Goal: Task Accomplishment & Management: Complete application form

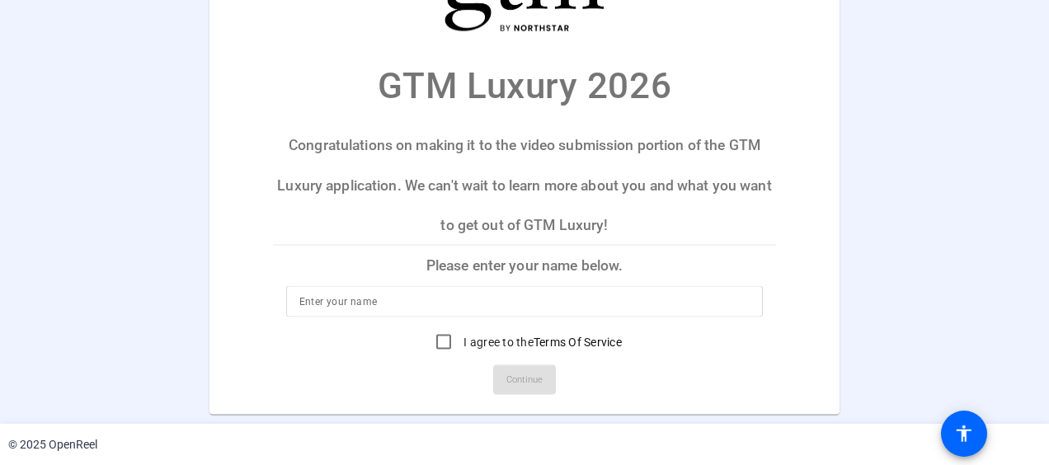
scroll to position [53, 0]
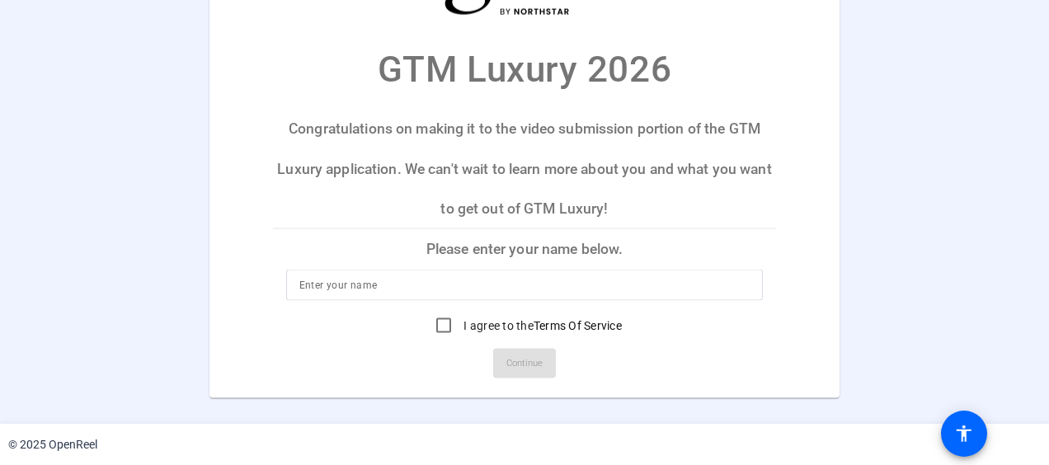
click at [331, 287] on input at bounding box center [524, 285] width 451 height 20
type input "Carrie Stachnik"
click at [438, 323] on input "I agree to the Terms Of Service" at bounding box center [443, 324] width 33 height 33
checkbox input "true"
click at [523, 353] on span "Continue" at bounding box center [524, 362] width 36 height 25
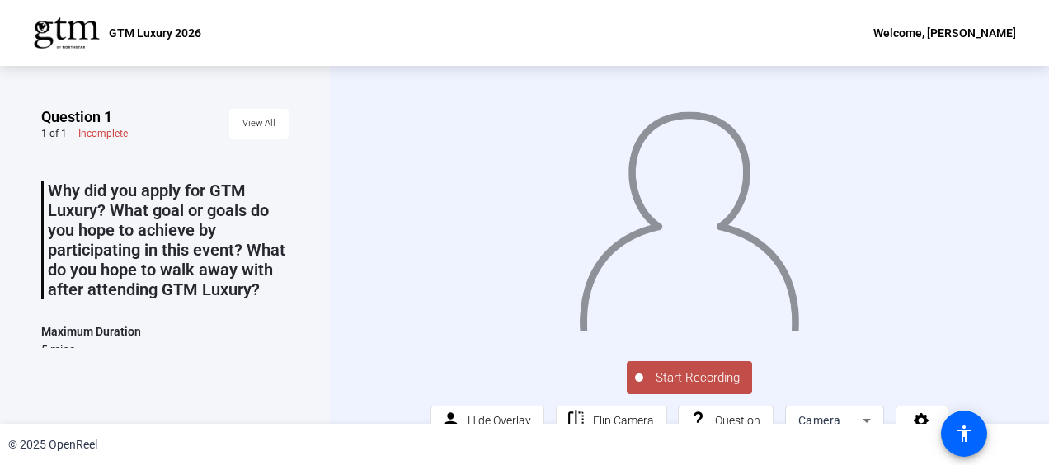
scroll to position [32, 0]
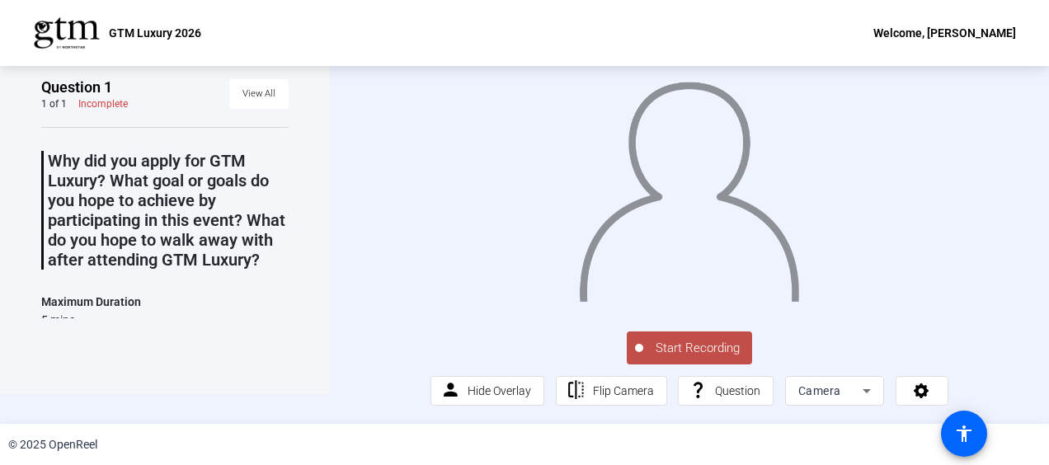
click at [857, 390] on icon at bounding box center [867, 391] width 20 height 20
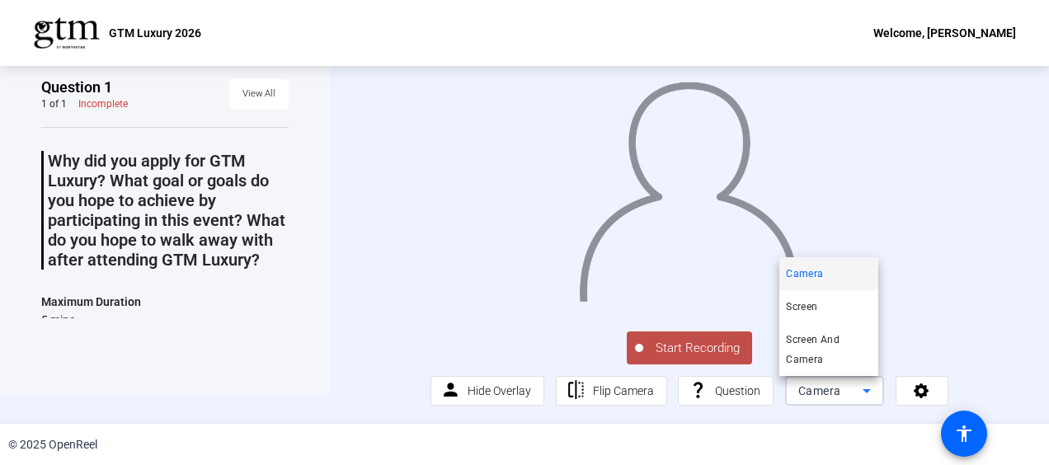
click at [940, 322] on div at bounding box center [524, 232] width 1049 height 465
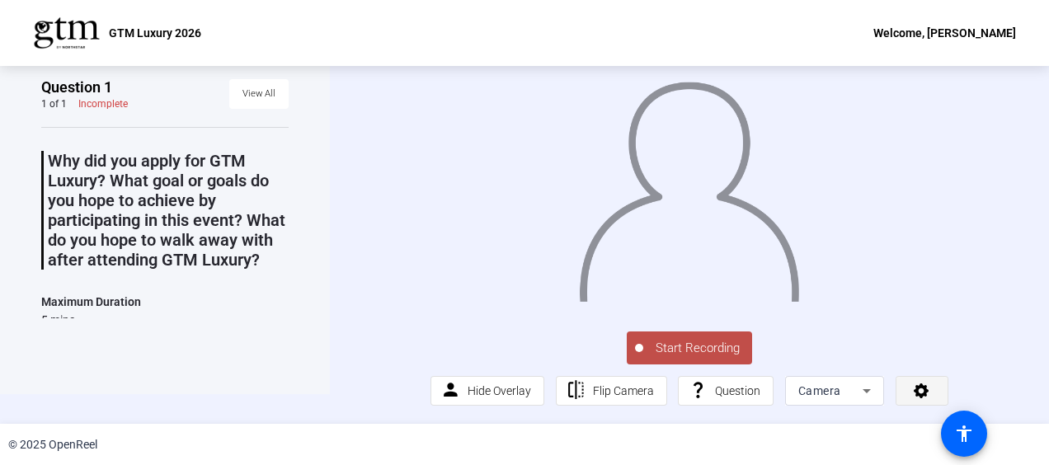
click at [920, 388] on icon at bounding box center [921, 390] width 15 height 15
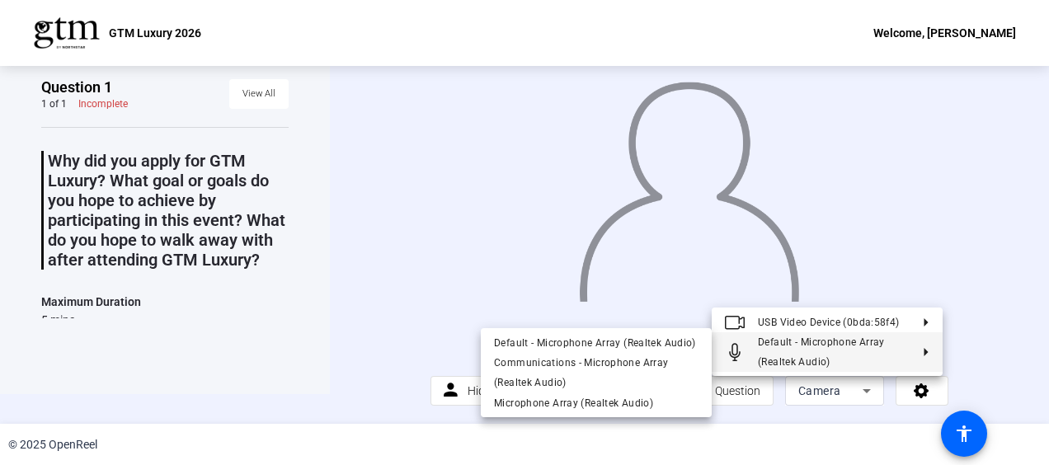
click at [956, 332] on div at bounding box center [524, 232] width 1049 height 465
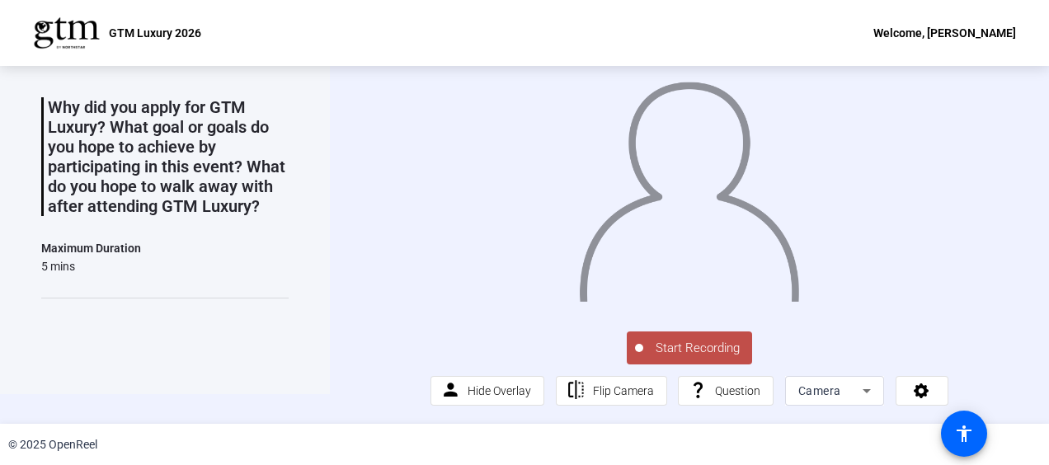
scroll to position [0, 0]
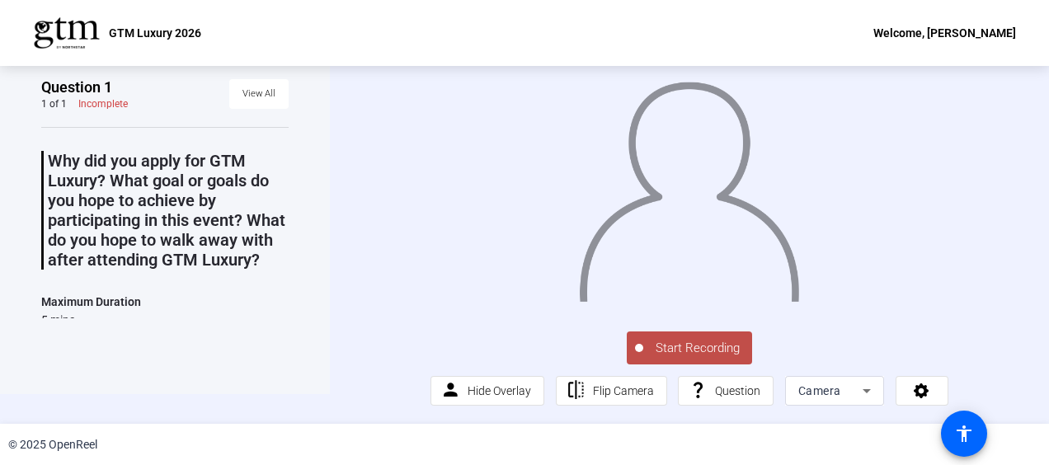
click at [669, 342] on span "Start Recording" at bounding box center [697, 348] width 109 height 19
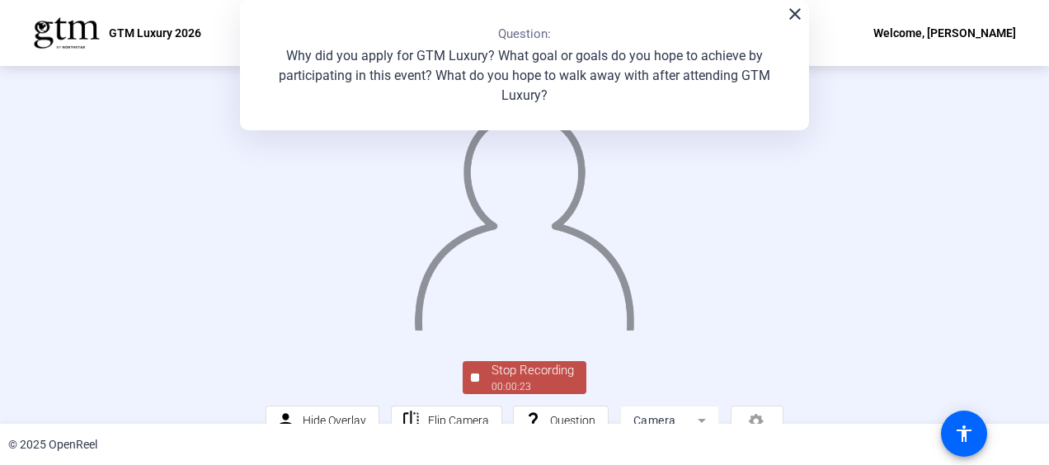
click at [506, 370] on div "Stop Recording" at bounding box center [533, 370] width 82 height 19
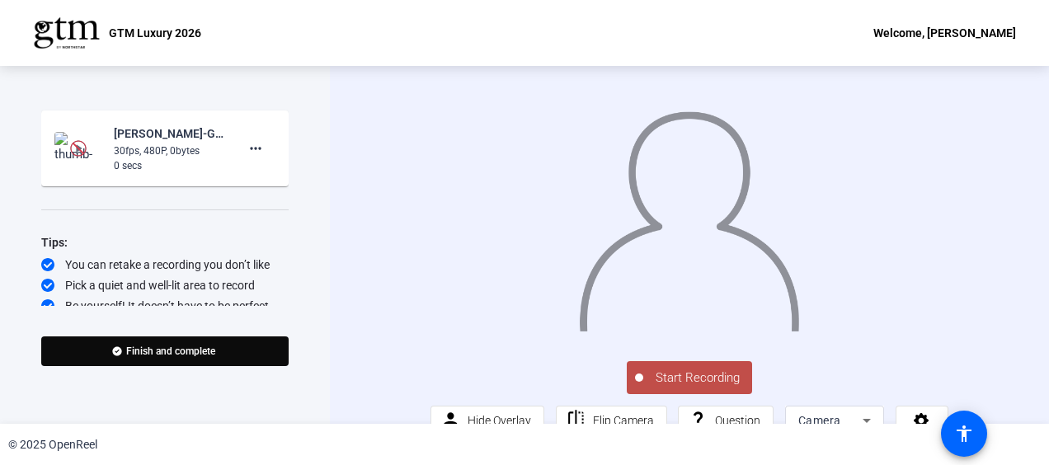
scroll to position [320, 0]
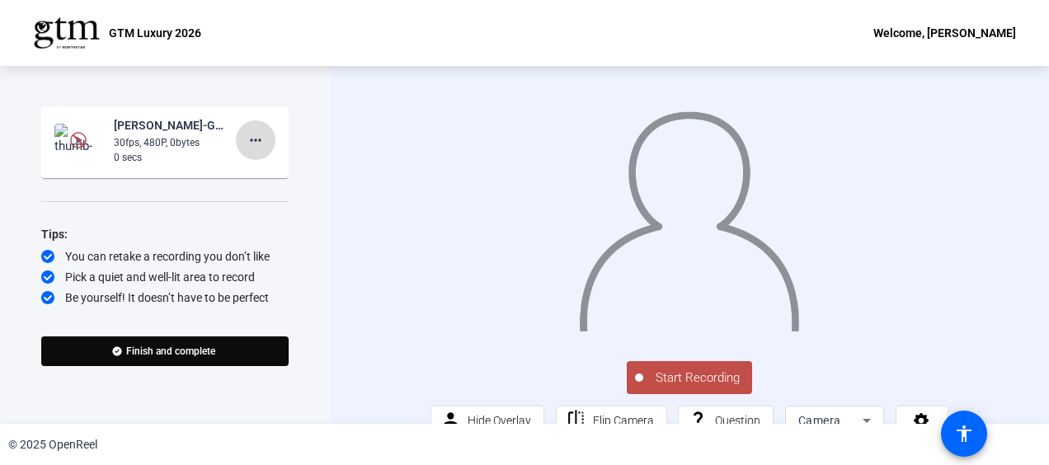
click at [251, 142] on mat-icon "more_horiz" at bounding box center [256, 140] width 20 height 20
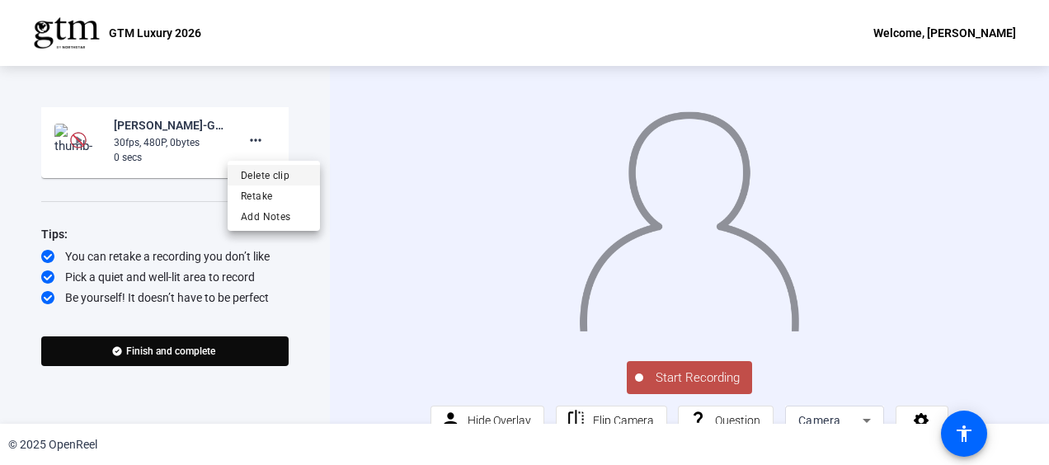
click at [256, 169] on span "Delete clip" at bounding box center [274, 175] width 66 height 20
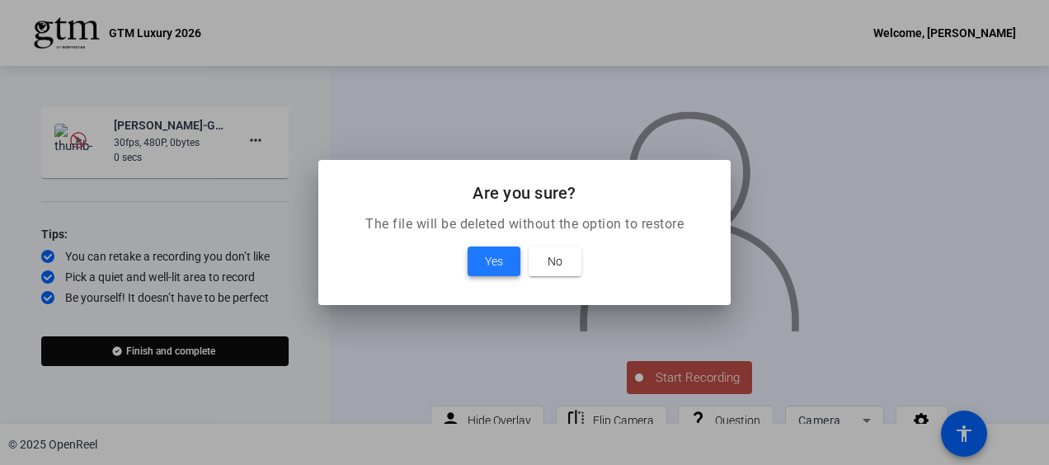
click at [485, 261] on span "Yes" at bounding box center [494, 262] width 18 height 20
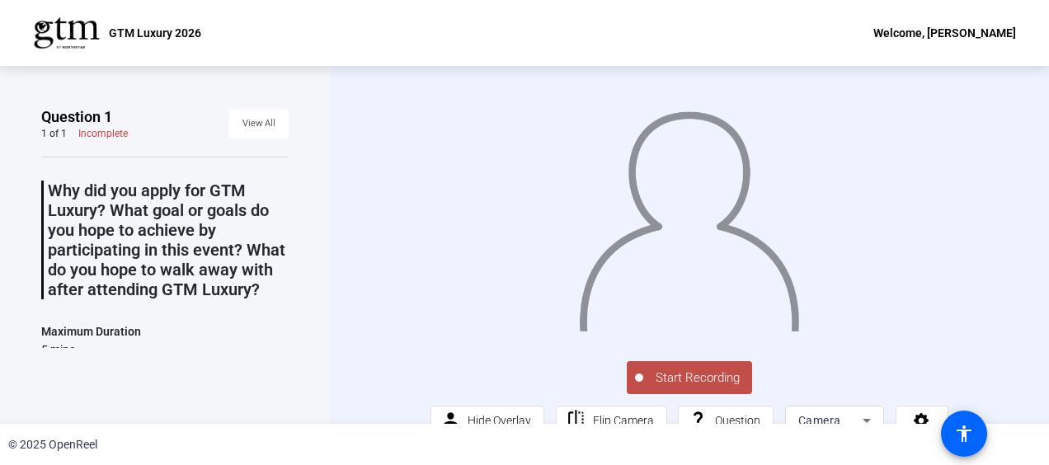
scroll to position [0, 0]
click at [682, 388] on span "Start Recording" at bounding box center [697, 378] width 109 height 19
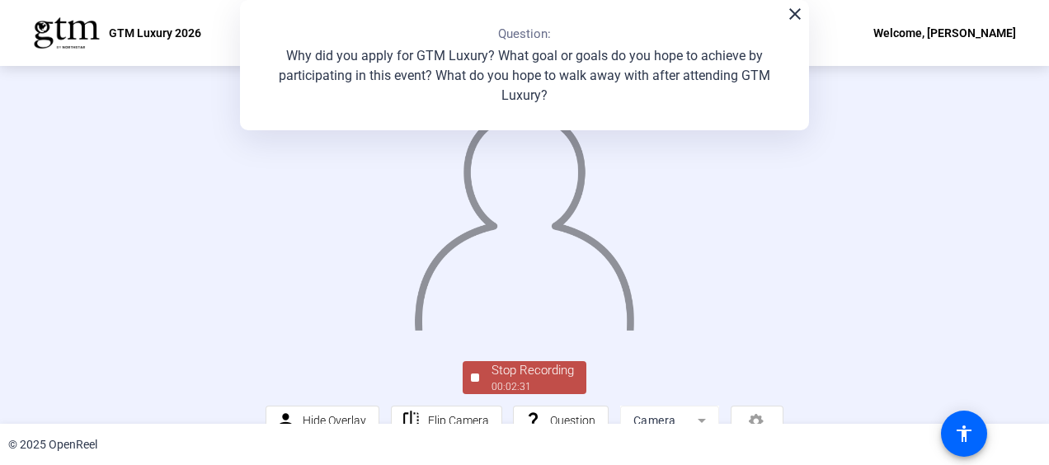
click at [490, 253] on img at bounding box center [523, 214] width 223 height 233
click at [788, 14] on mat-icon "close" at bounding box center [795, 14] width 20 height 20
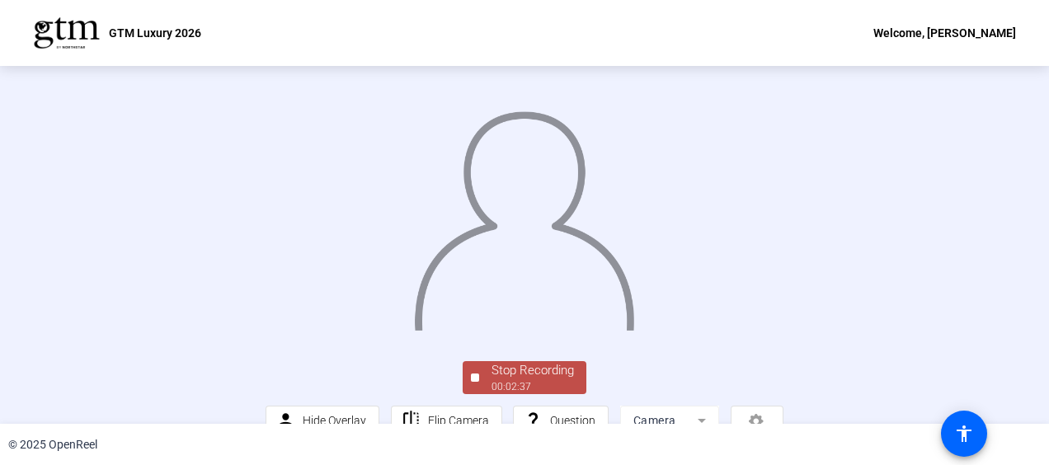
scroll to position [133, 0]
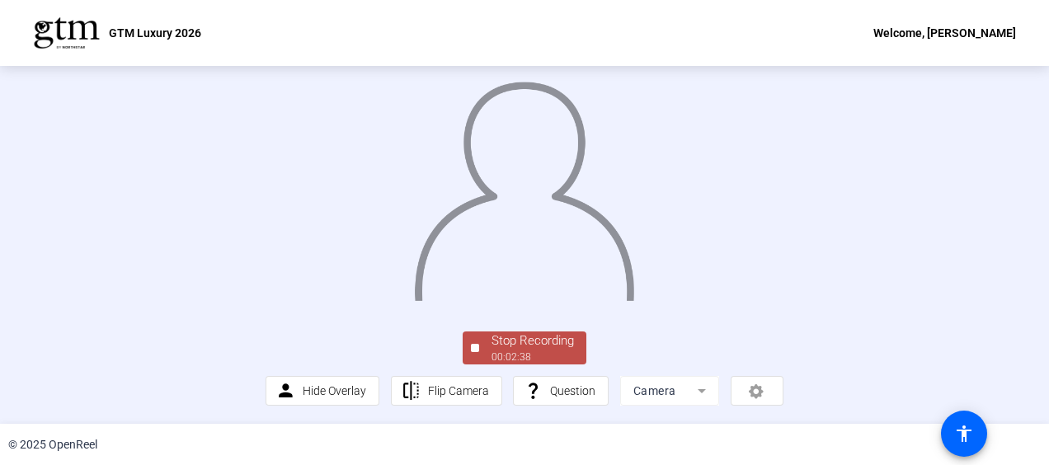
click at [538, 340] on div "Stop Recording" at bounding box center [533, 341] width 82 height 19
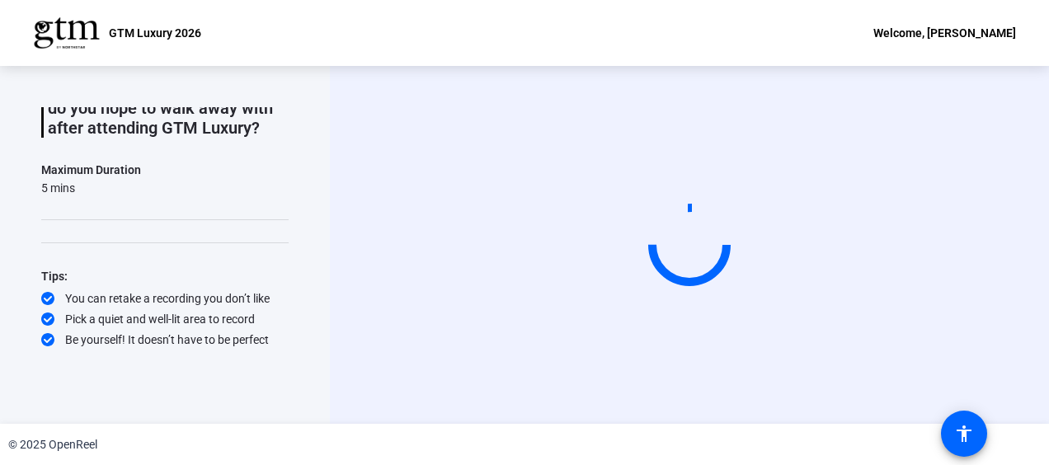
scroll to position [0, 0]
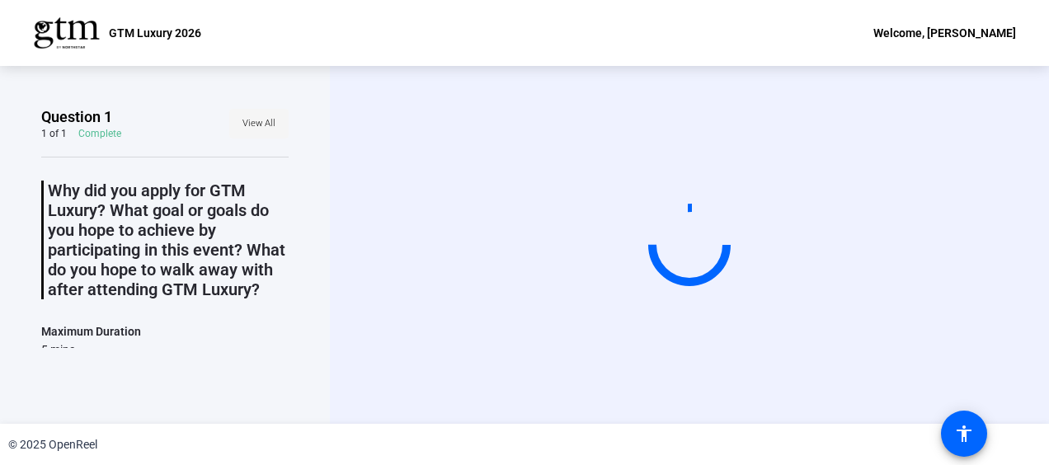
click at [242, 124] on span "View All" at bounding box center [258, 123] width 33 height 25
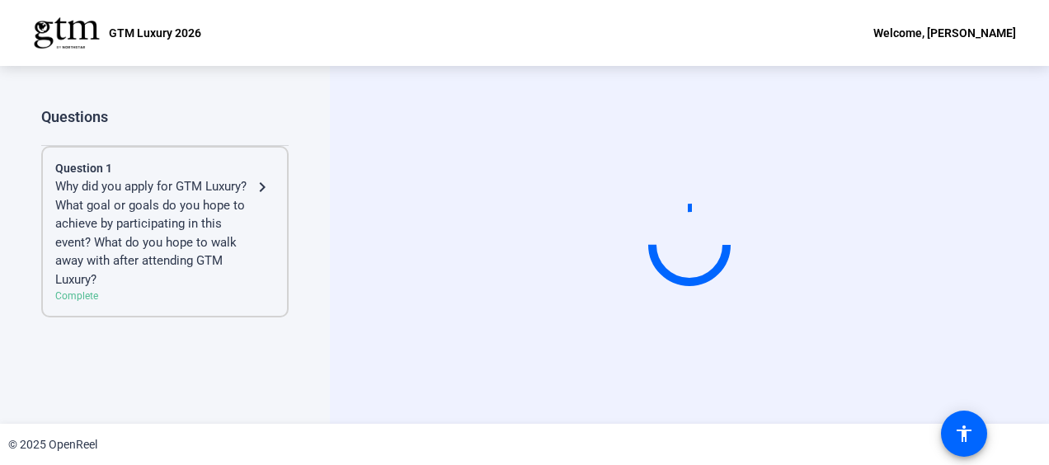
click at [79, 294] on div "Complete" at bounding box center [164, 296] width 219 height 15
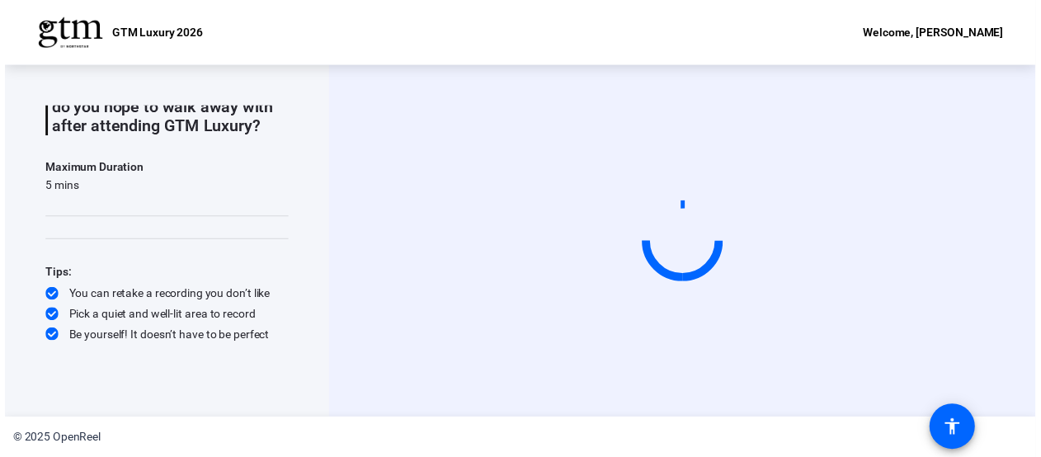
scroll to position [180, 0]
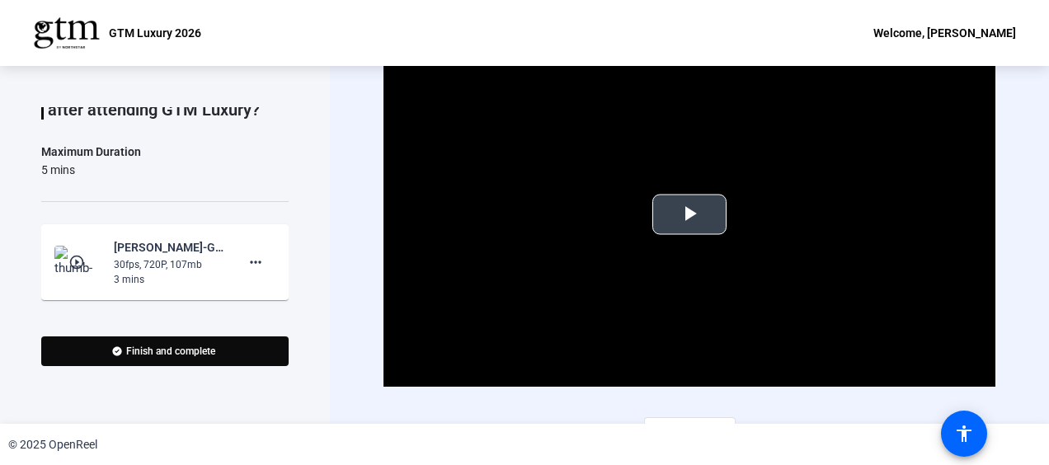
click at [689, 214] on span "Video Player" at bounding box center [689, 214] width 0 height 0
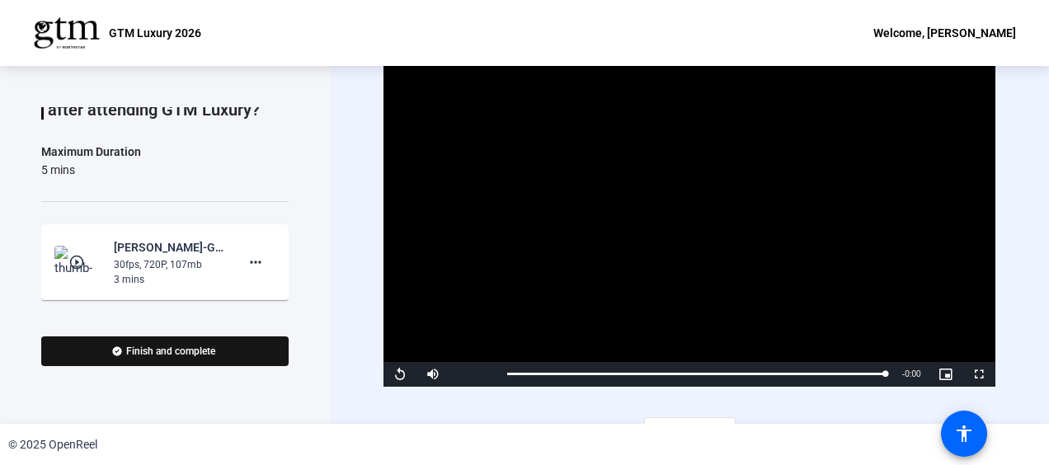
click at [176, 345] on span "Finish and complete" at bounding box center [170, 351] width 89 height 13
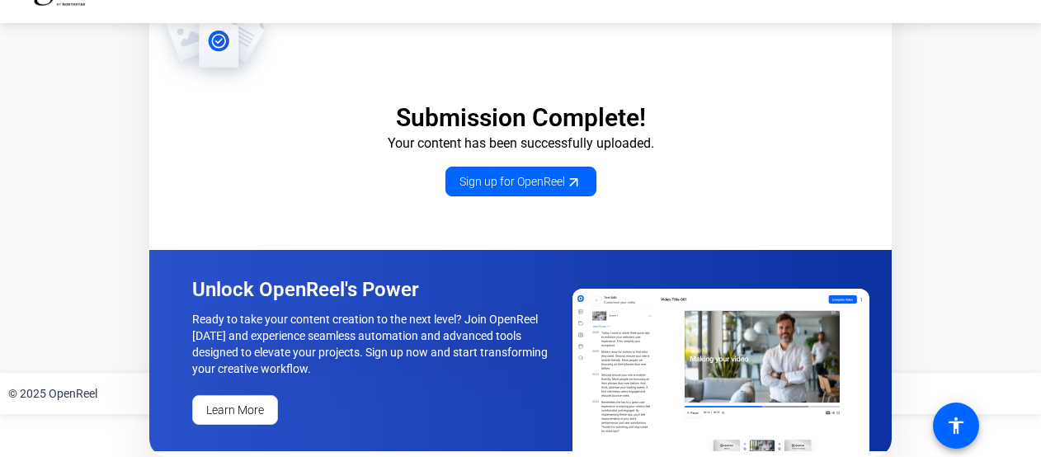
scroll to position [47, 0]
